Goal: Information Seeking & Learning: Learn about a topic

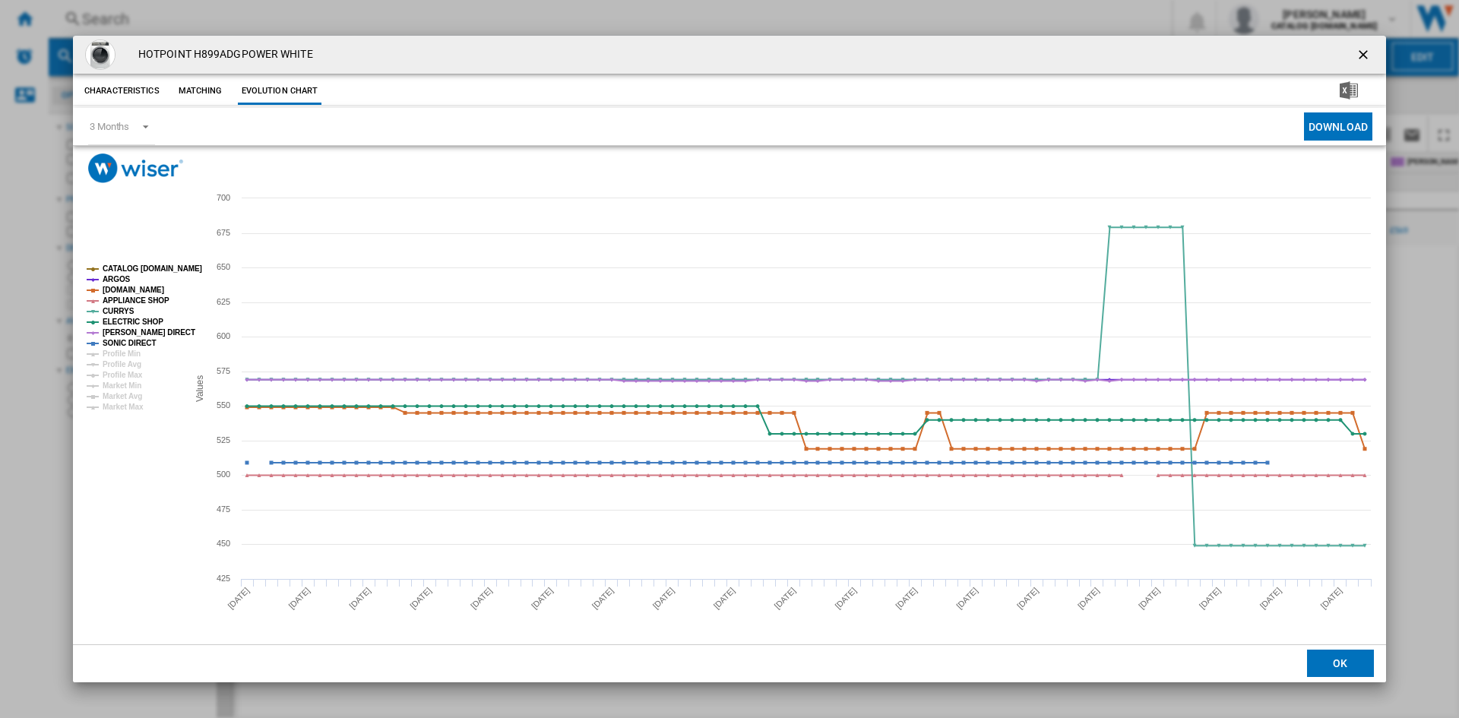
click at [1364, 54] on ng-md-icon "getI18NText('BUTTONS.CLOSE_DIALOG')" at bounding box center [1365, 56] width 18 height 18
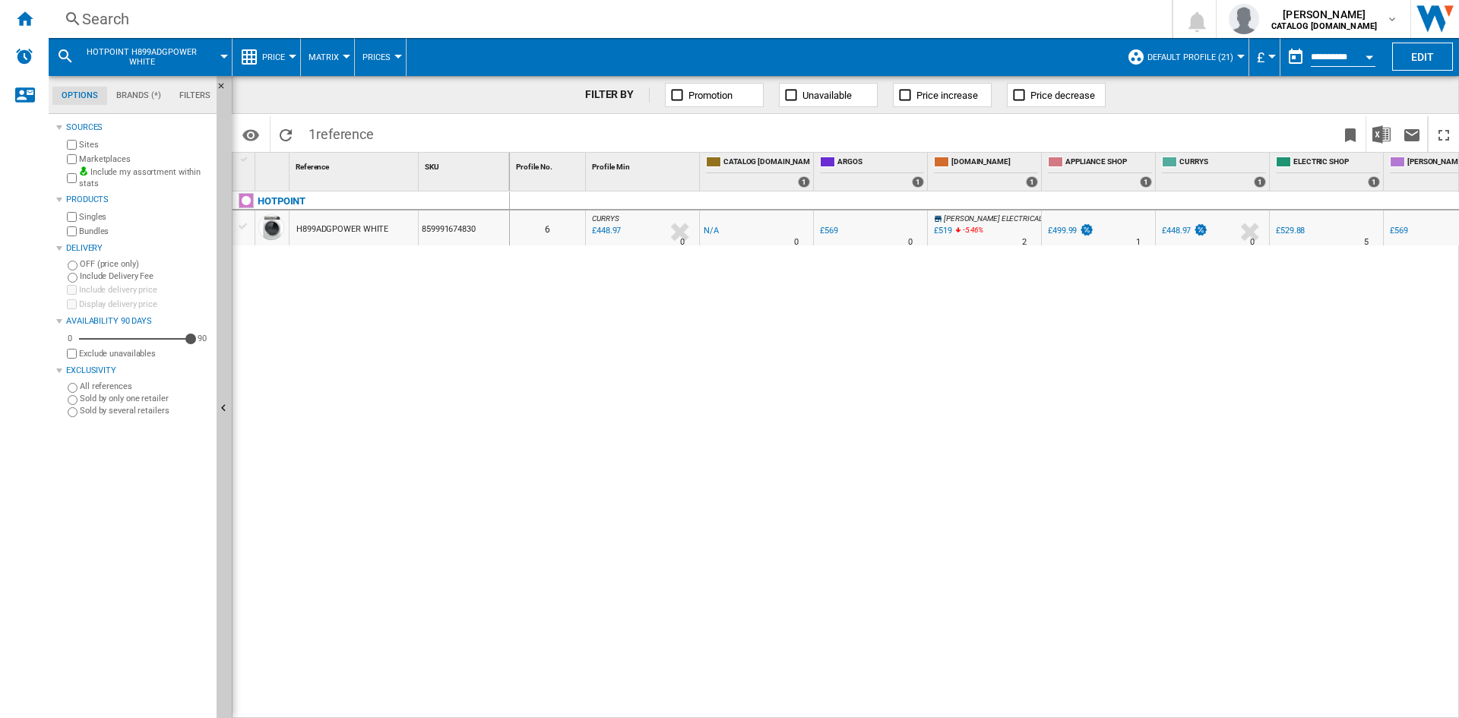
click at [109, 15] on div "Search" at bounding box center [607, 18] width 1050 height 21
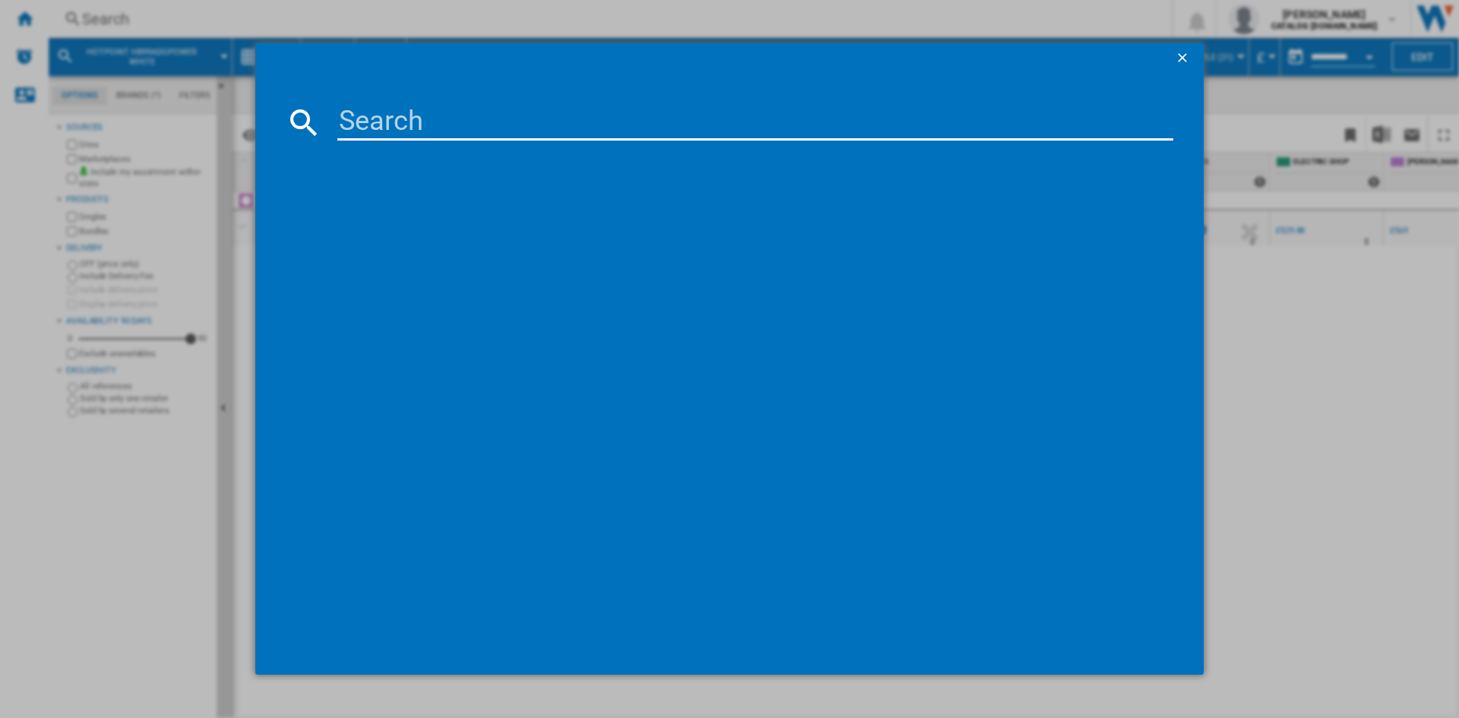
click at [372, 116] on input at bounding box center [755, 122] width 836 height 36
click at [435, 117] on input "NSWM 1146" at bounding box center [755, 122] width 836 height 36
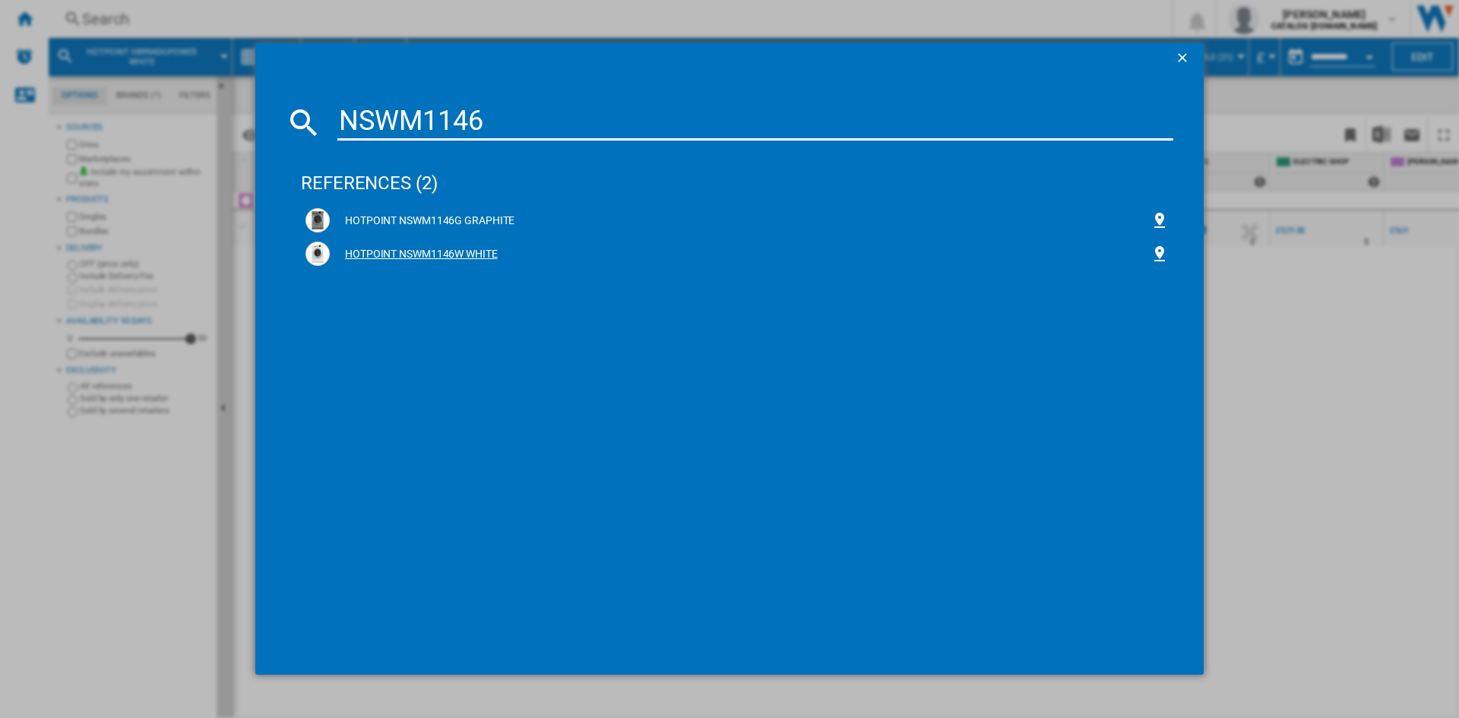
type input "NSWM1146"
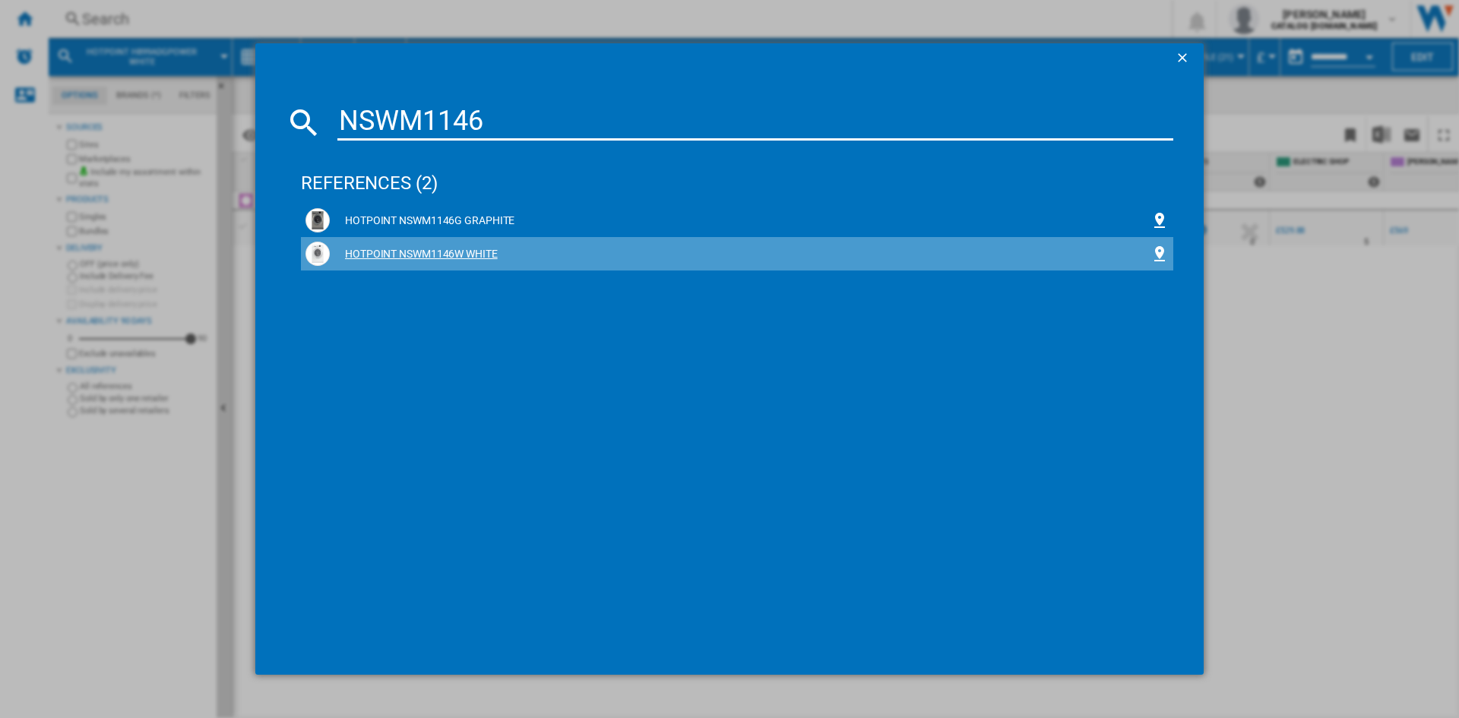
click at [430, 252] on div "HOTPOINT NSWM1146W WHITE" at bounding box center [740, 254] width 821 height 15
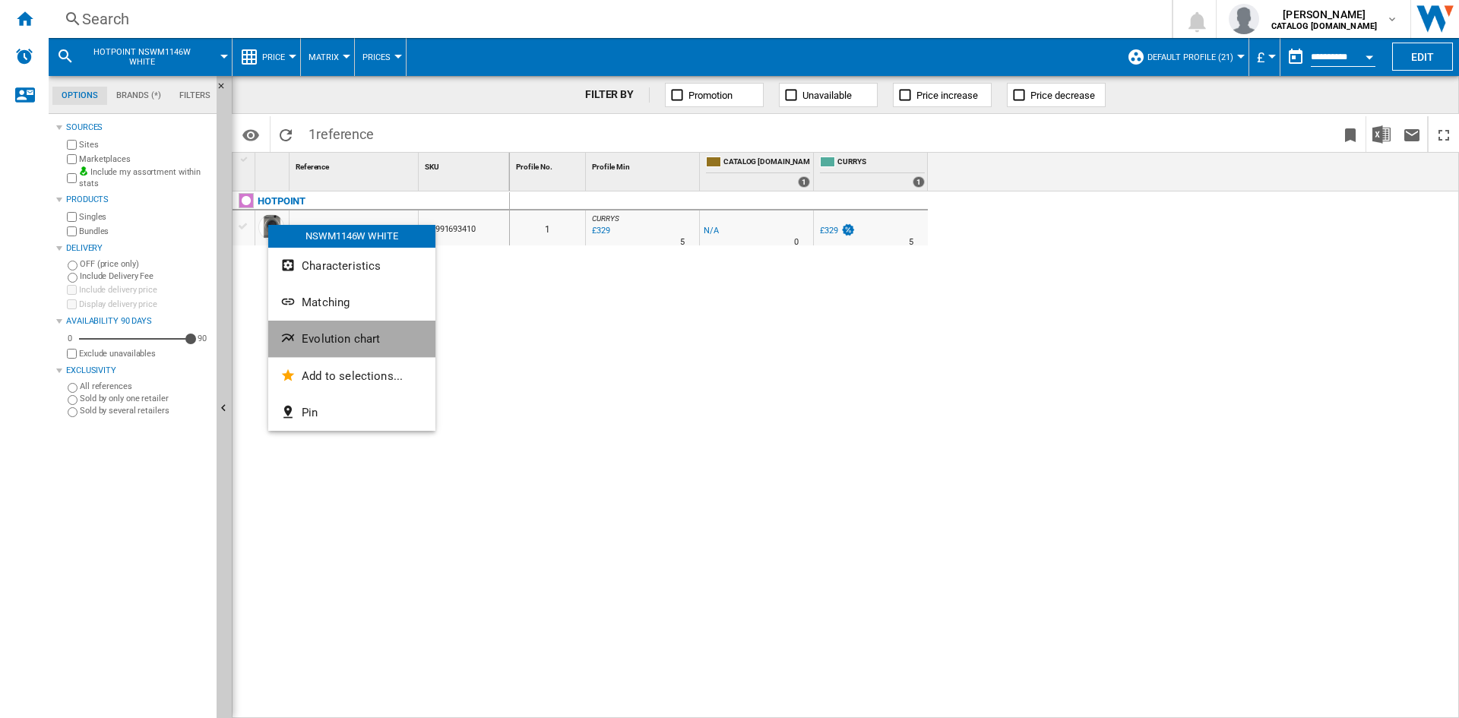
click at [353, 334] on span "Evolution chart" at bounding box center [341, 339] width 78 height 14
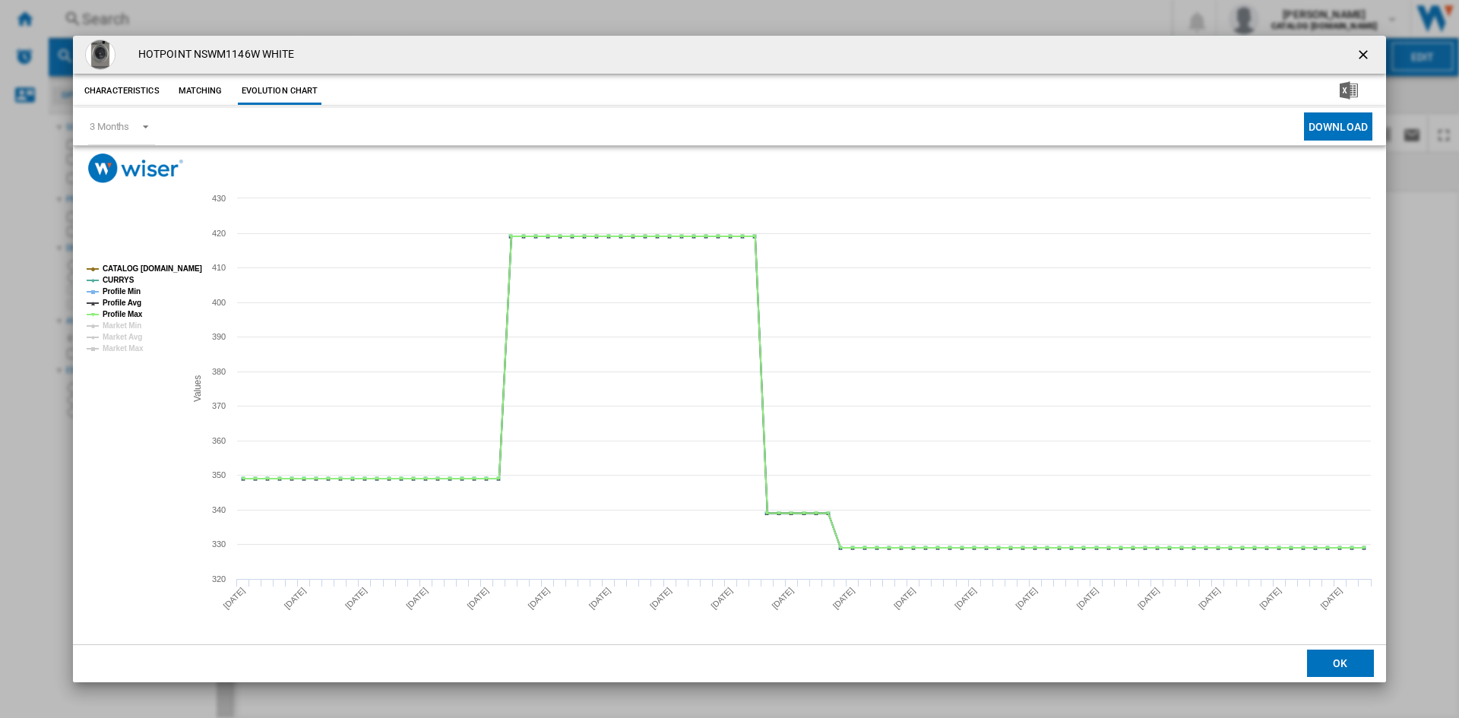
click at [1366, 52] on ng-md-icon "getI18NText('BUTTONS.CLOSE_DIALOG')" at bounding box center [1365, 56] width 18 height 18
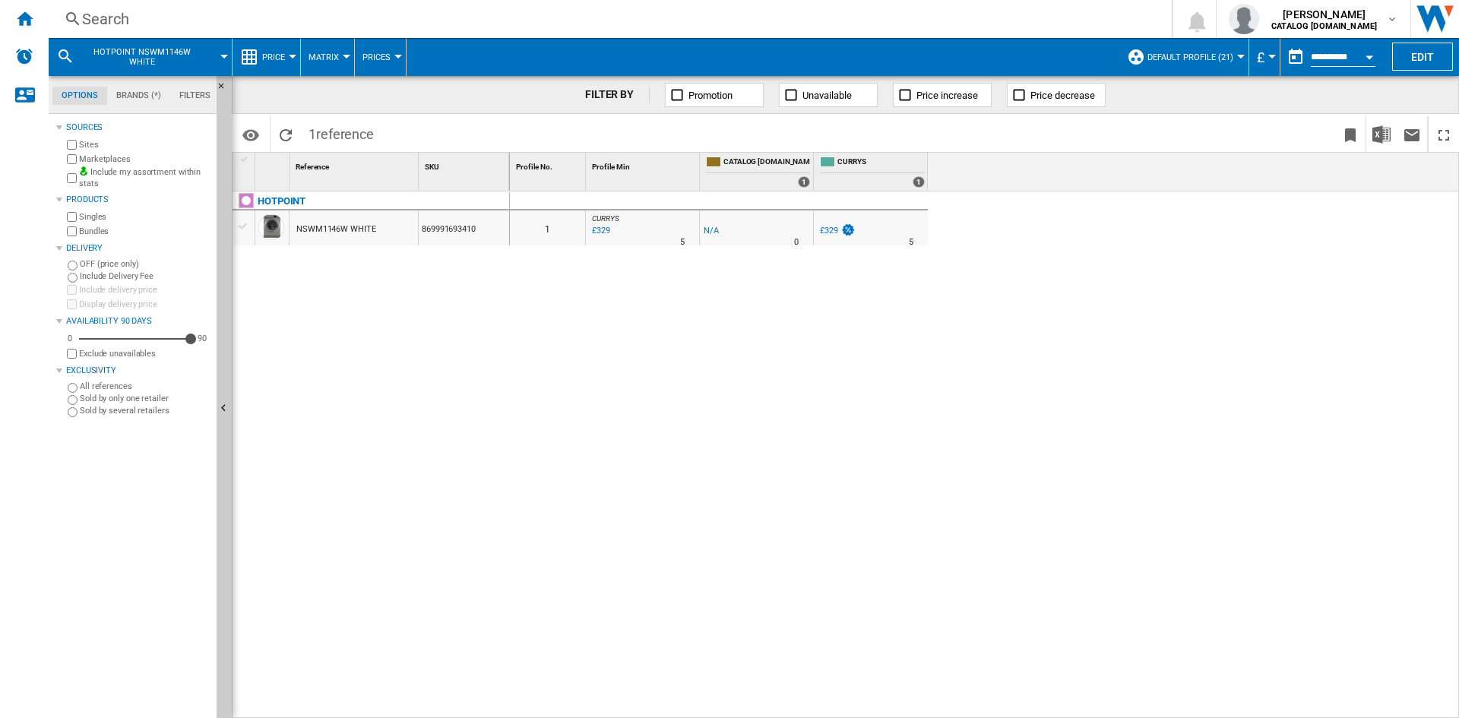
click at [787, 404] on div "0 1 CURRYS : -1.0 % £329 % N/A 5 CURRYS : -1.0 % -£1 % N/A 0" at bounding box center [985, 455] width 950 height 527
